Goal: Task Accomplishment & Management: Use online tool/utility

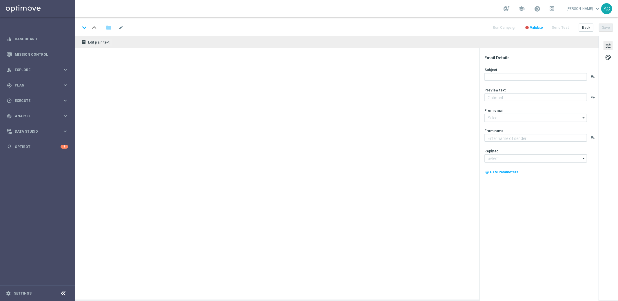
type textarea "Ganhou? O prêmio é seu. Perdeu? Recebe de volta!"
type textarea "Explore o mundo de Cassino na Lottolan"
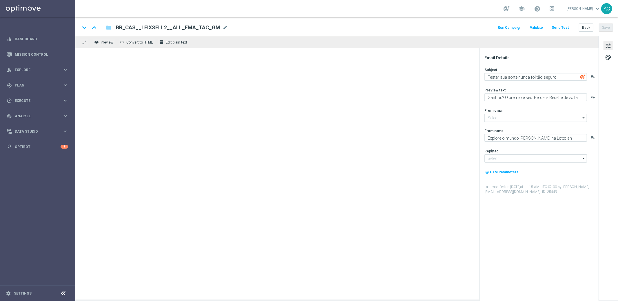
type input "[EMAIL_ADDRESS][DOMAIN_NAME]"
type textarea "Jackpot de R$25 milhões + prêmios fixos para quem acerta 2 ou 3 números"
type textarea "Lottoland"
type input "[EMAIL_ADDRESS][DOMAIN_NAME]"
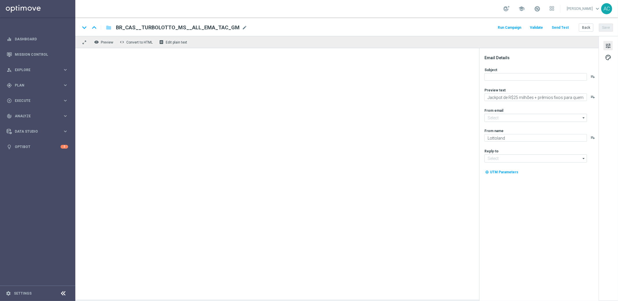
type input "[EMAIL_ADDRESS][DOMAIN_NAME]"
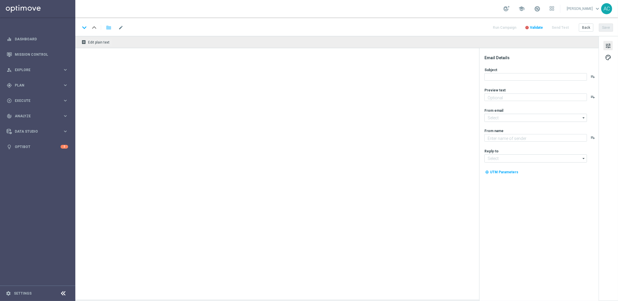
type textarea "Jackpot de R$25 milhões + prêmios fixos para quem acerta 2 ou 3 números"
type textarea "Lottoland"
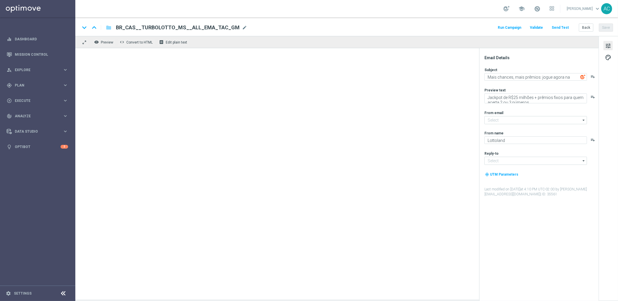
type input "[EMAIL_ADDRESS][DOMAIN_NAME]"
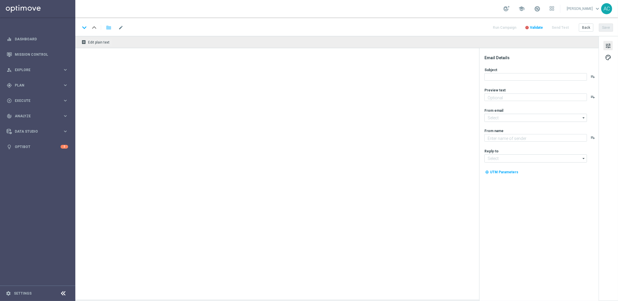
type textarea "Zero custo, só diversão: clique e jogue agora mesmo."
type input "[EMAIL_ADDRESS][DOMAIN_NAME]"
type textarea "Lottoland"
type input "[EMAIL_ADDRESS][DOMAIN_NAME]"
